Goal: Task Accomplishment & Management: Use online tool/utility

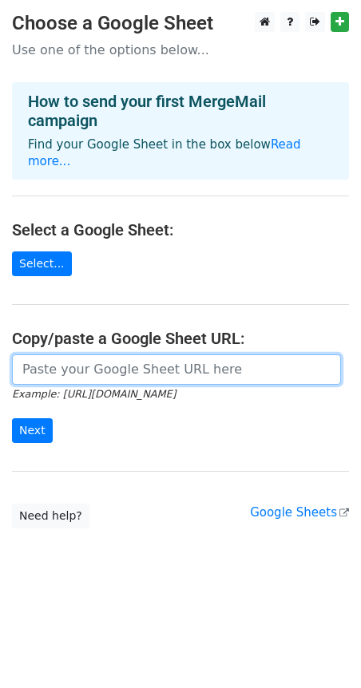
click at [64, 355] on input "url" at bounding box center [176, 370] width 329 height 30
paste input "[URL][DOMAIN_NAME]"
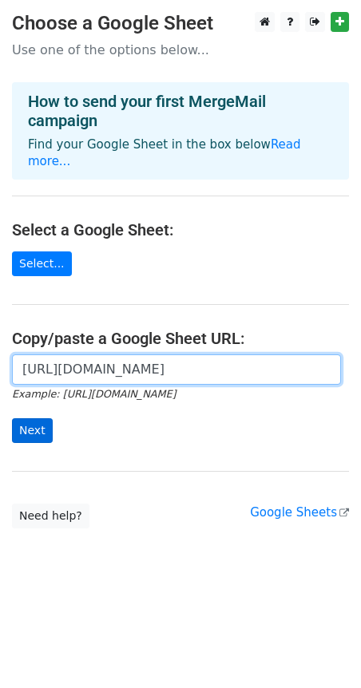
type input "[URL][DOMAIN_NAME]"
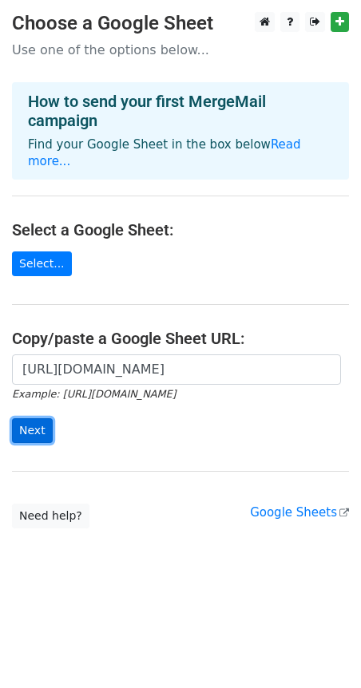
scroll to position [0, 0]
click at [23, 419] on input "Next" at bounding box center [32, 431] width 41 height 25
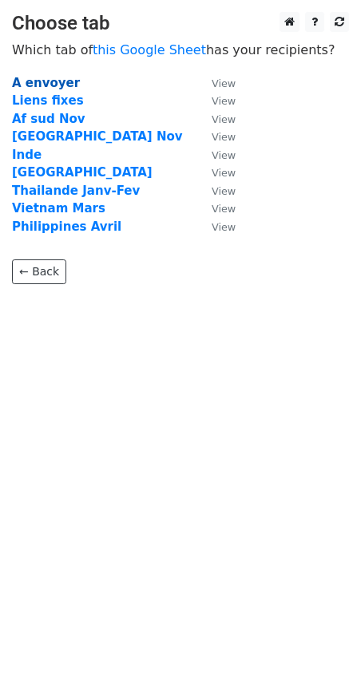
click at [44, 84] on strong "A envoyer" at bounding box center [46, 83] width 68 height 14
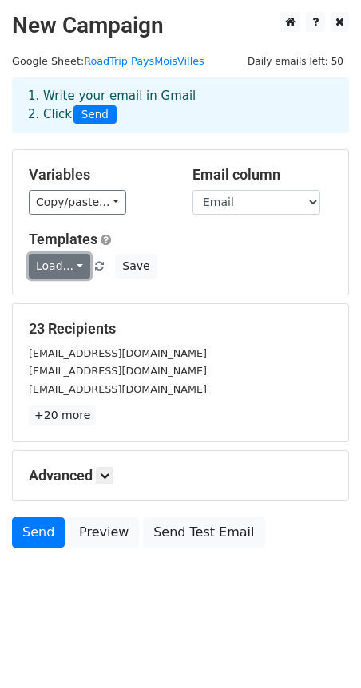
click at [69, 270] on link "Load..." at bounding box center [60, 266] width 62 height 25
click at [81, 296] on link "EN Long JA 2025" at bounding box center [102, 303] width 144 height 26
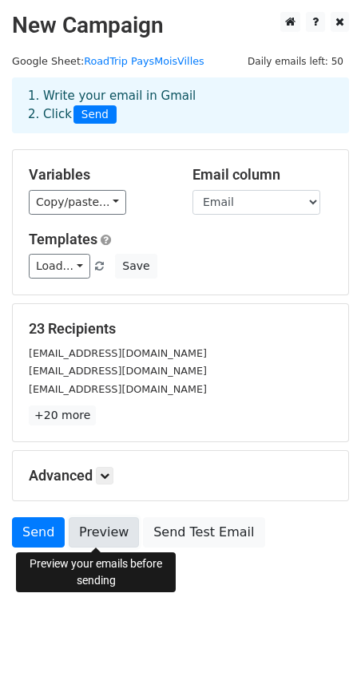
click at [105, 532] on link "Preview" at bounding box center [104, 533] width 70 height 30
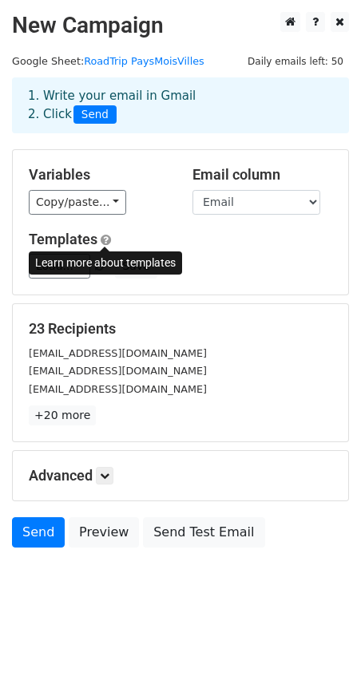
click at [110, 236] on span at bounding box center [106, 240] width 10 height 12
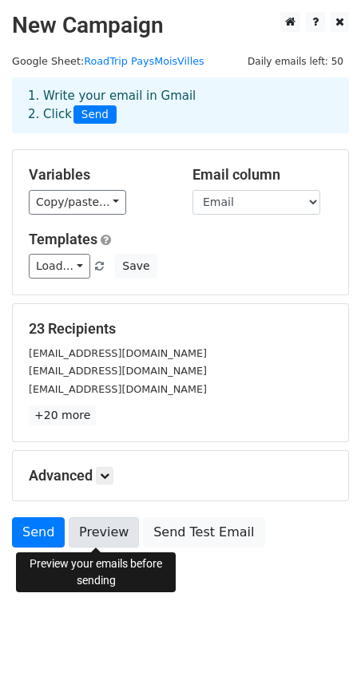
click at [100, 530] on link "Preview" at bounding box center [104, 533] width 70 height 30
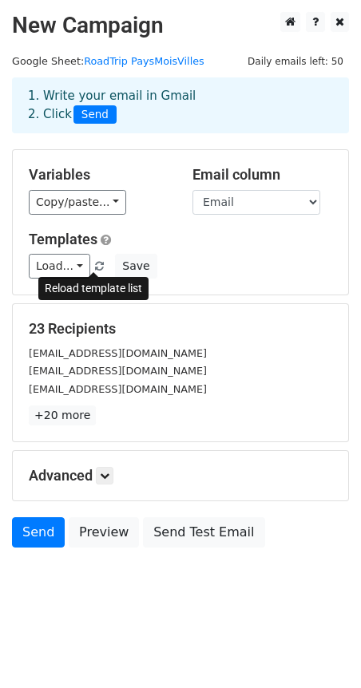
click at [95, 265] on span at bounding box center [99, 267] width 9 height 10
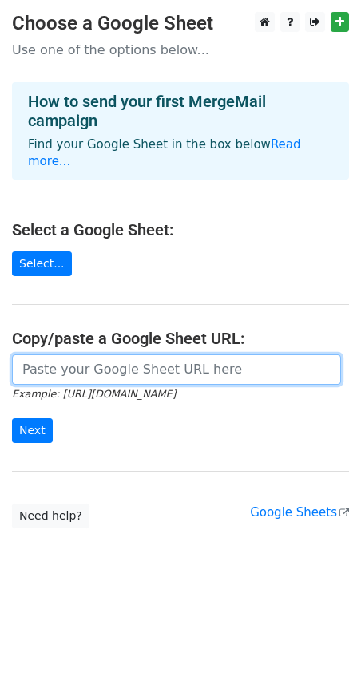
click at [85, 355] on input "url" at bounding box center [176, 370] width 329 height 30
paste input "[URL][DOMAIN_NAME]"
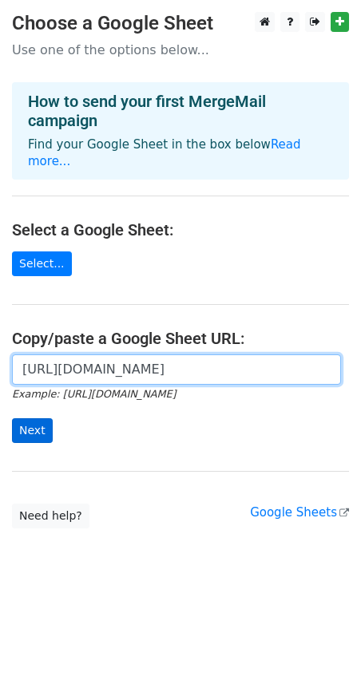
type input "https://docs.google.com/spreadsheets/d/15zkNYipgFDkKrIqbl5YSf9OH7McoVWLhEkUvhZL…"
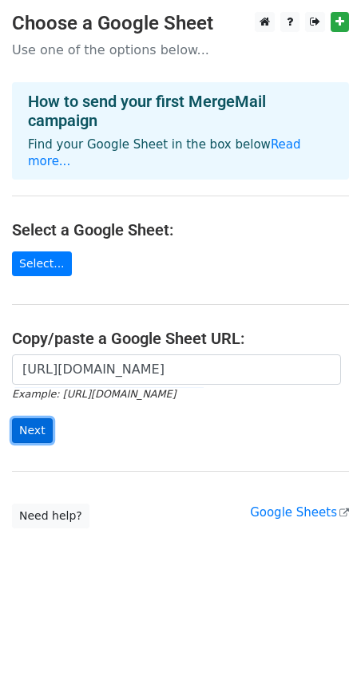
scroll to position [0, 0]
click at [38, 419] on input "Next" at bounding box center [32, 431] width 41 height 25
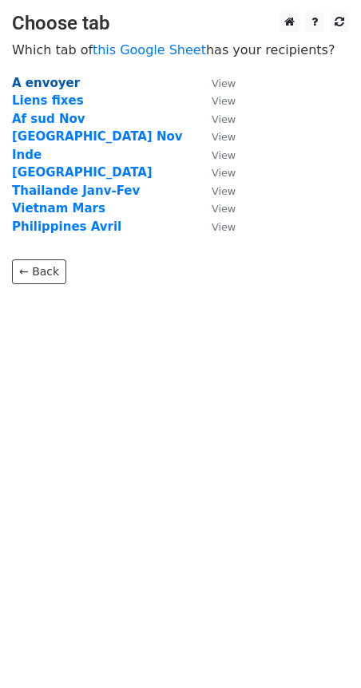
click at [45, 81] on strong "A envoyer" at bounding box center [46, 83] width 68 height 14
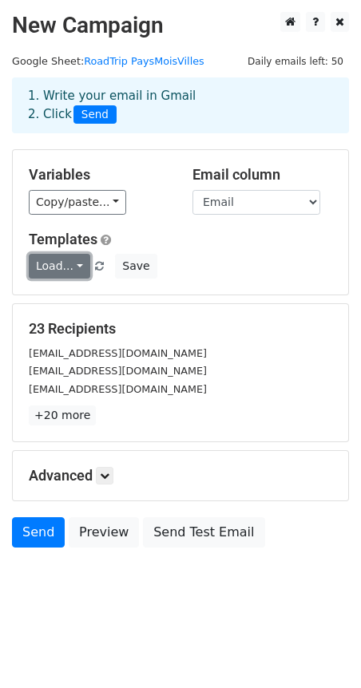
click at [58, 271] on link "Load..." at bounding box center [60, 266] width 62 height 25
click at [61, 304] on link "EN Long JA 2025" at bounding box center [102, 303] width 144 height 26
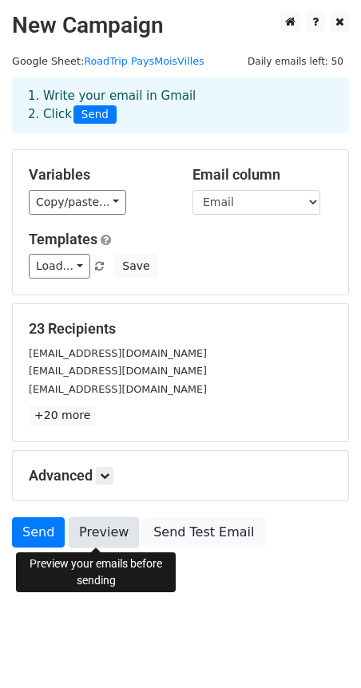
click at [98, 540] on link "Preview" at bounding box center [104, 533] width 70 height 30
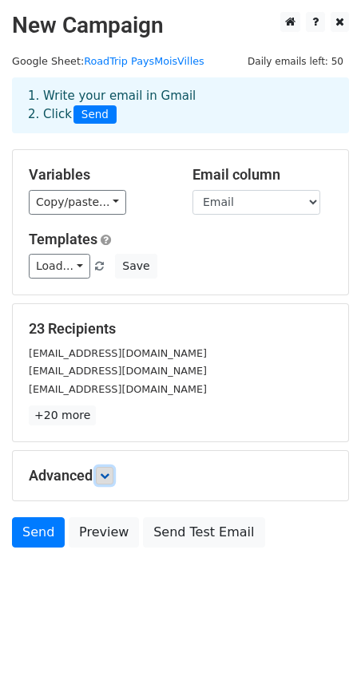
click at [103, 482] on link at bounding box center [105, 476] width 18 height 18
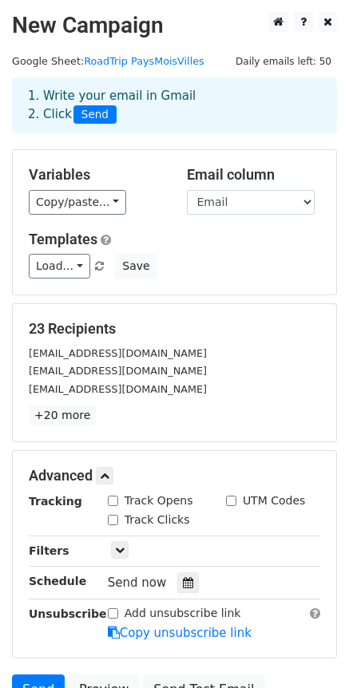
click at [111, 496] on input "Track Opens" at bounding box center [113, 501] width 10 height 10
checkbox input "true"
click at [112, 518] on input "Track Clicks" at bounding box center [113, 520] width 10 height 10
checkbox input "true"
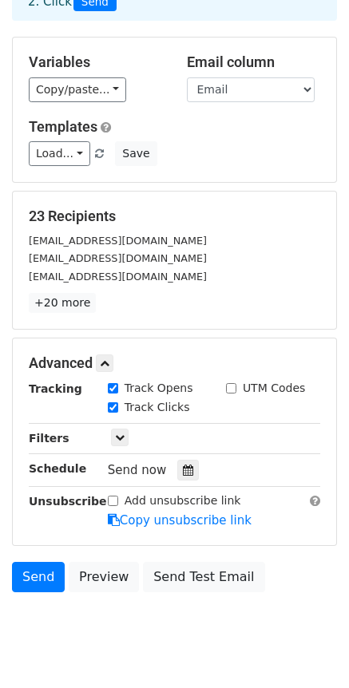
scroll to position [117, 0]
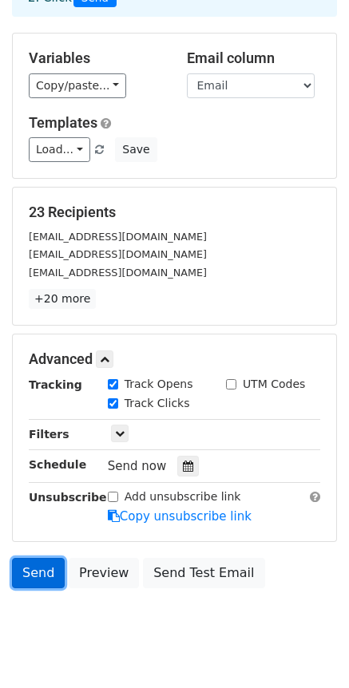
click at [38, 575] on link "Send" at bounding box center [38, 573] width 53 height 30
